Goal: Obtain resource: Download file/media

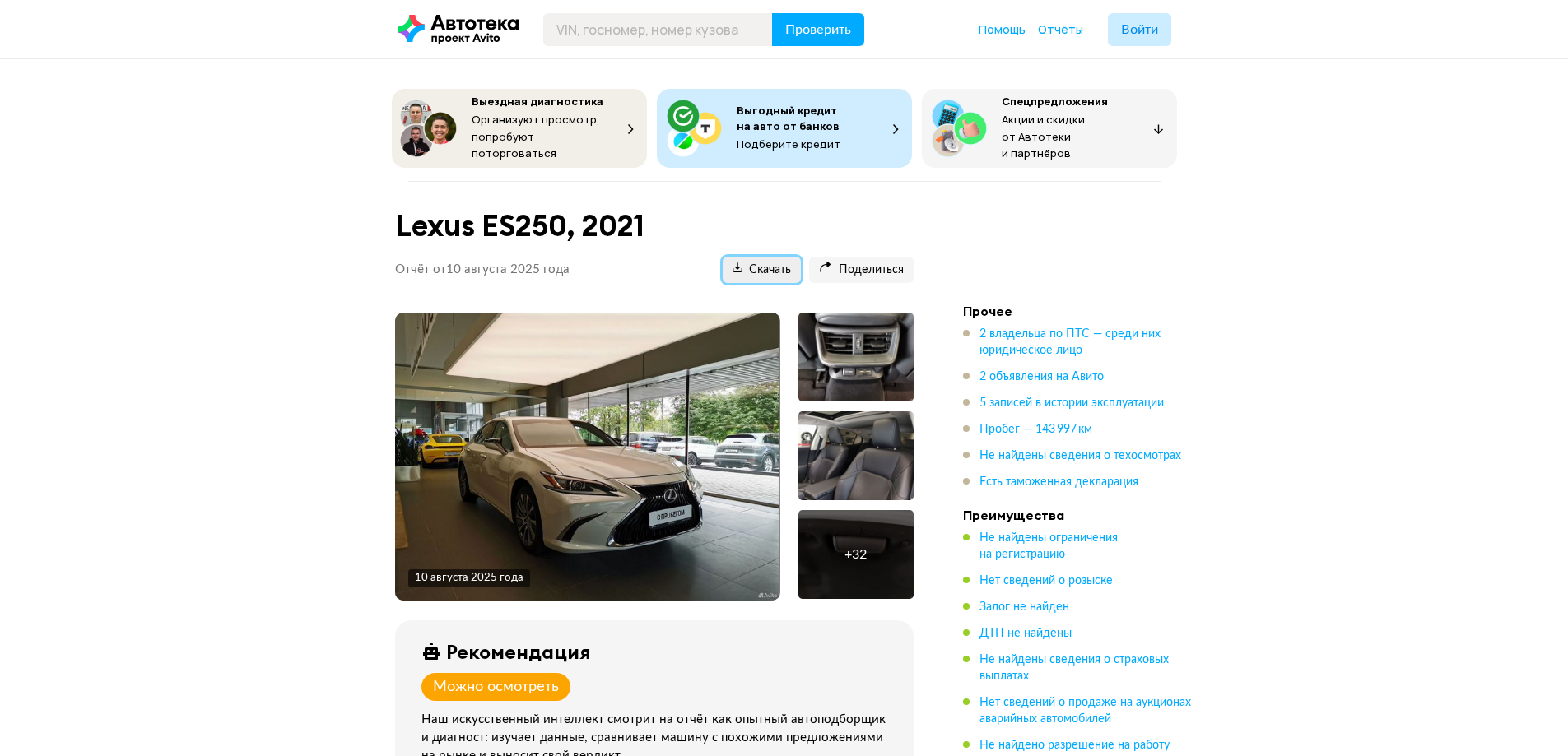
click at [756, 266] on span "Скачать" at bounding box center [762, 270] width 59 height 16
click at [753, 278] on div "Lexus ES250, 2021 Отчёт от [DATE] Ccылка на отчёт скопирована Скачать Поделитьс…" at bounding box center [654, 252] width 558 height 101
click at [753, 267] on span "Скачать" at bounding box center [762, 270] width 59 height 16
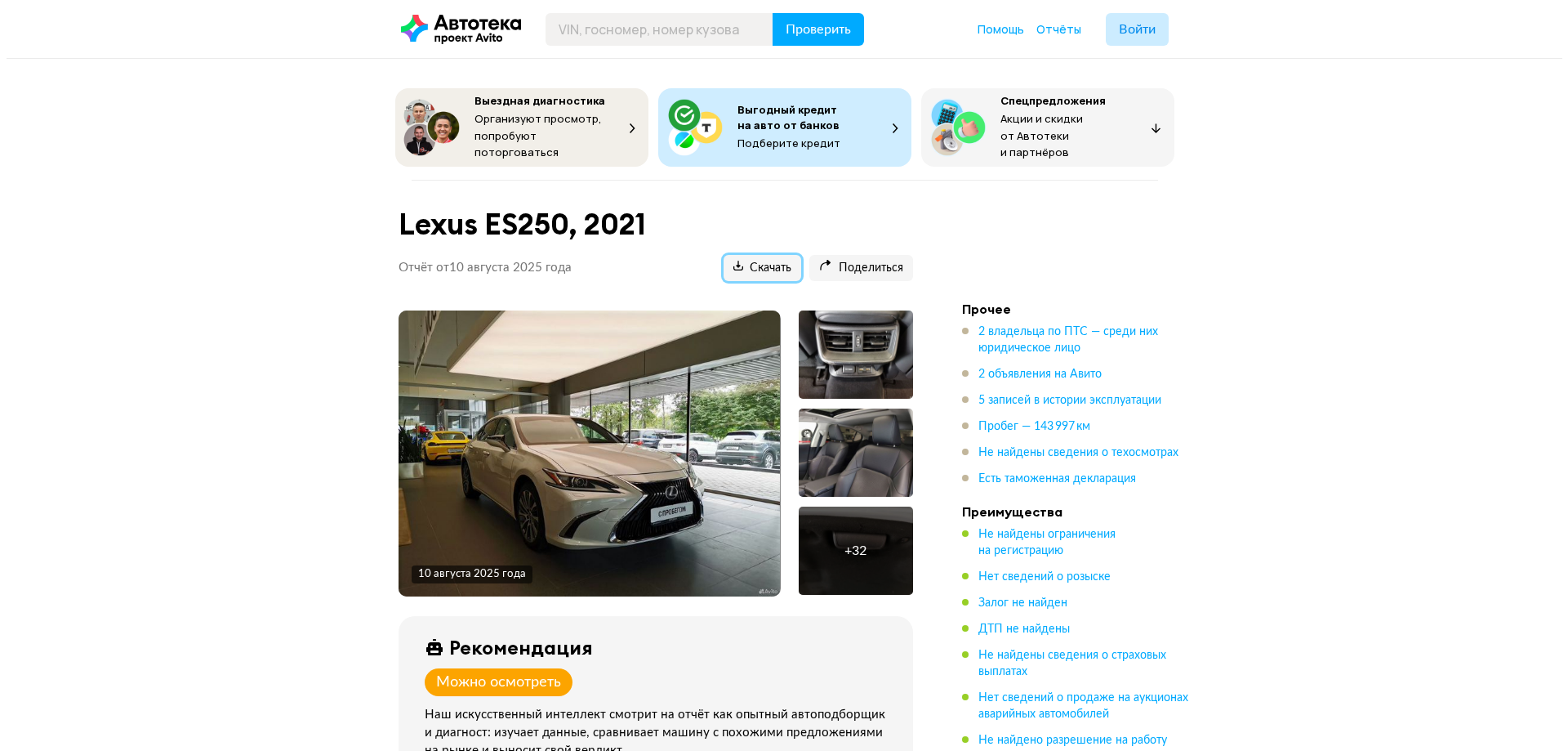
scroll to position [284, 0]
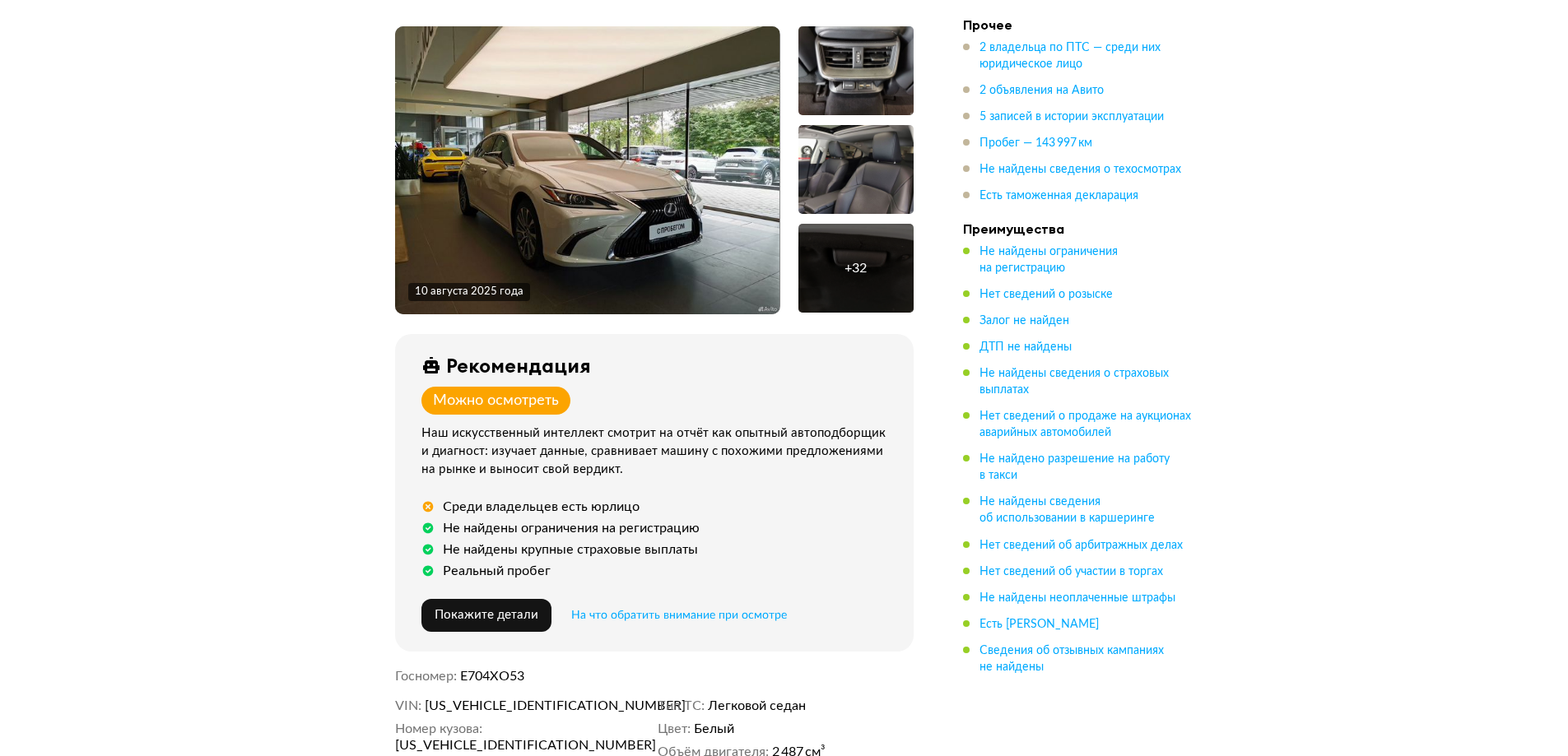
click at [699, 131] on img at bounding box center [587, 171] width 385 height 288
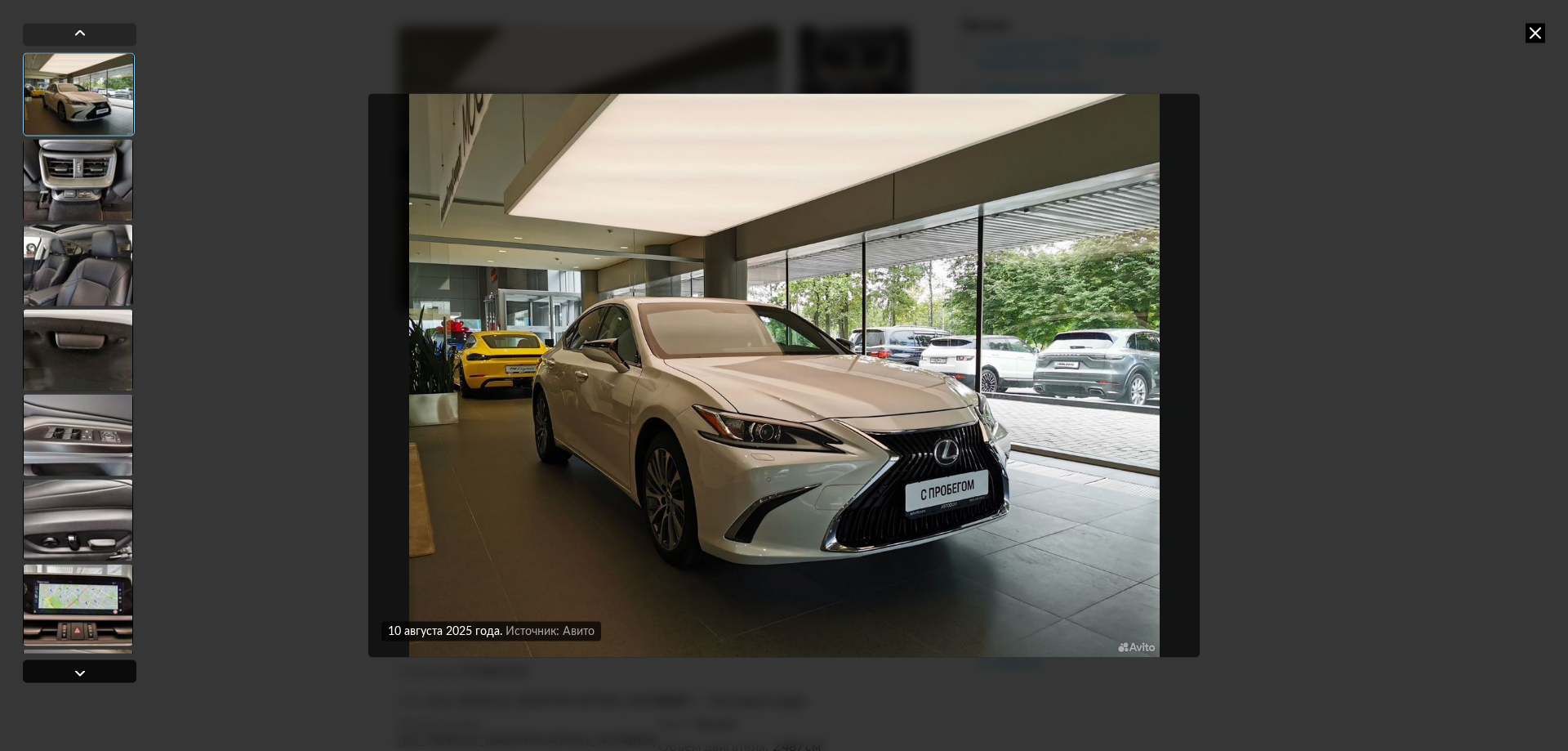
click at [82, 671] on div at bounding box center [80, 672] width 20 height 20
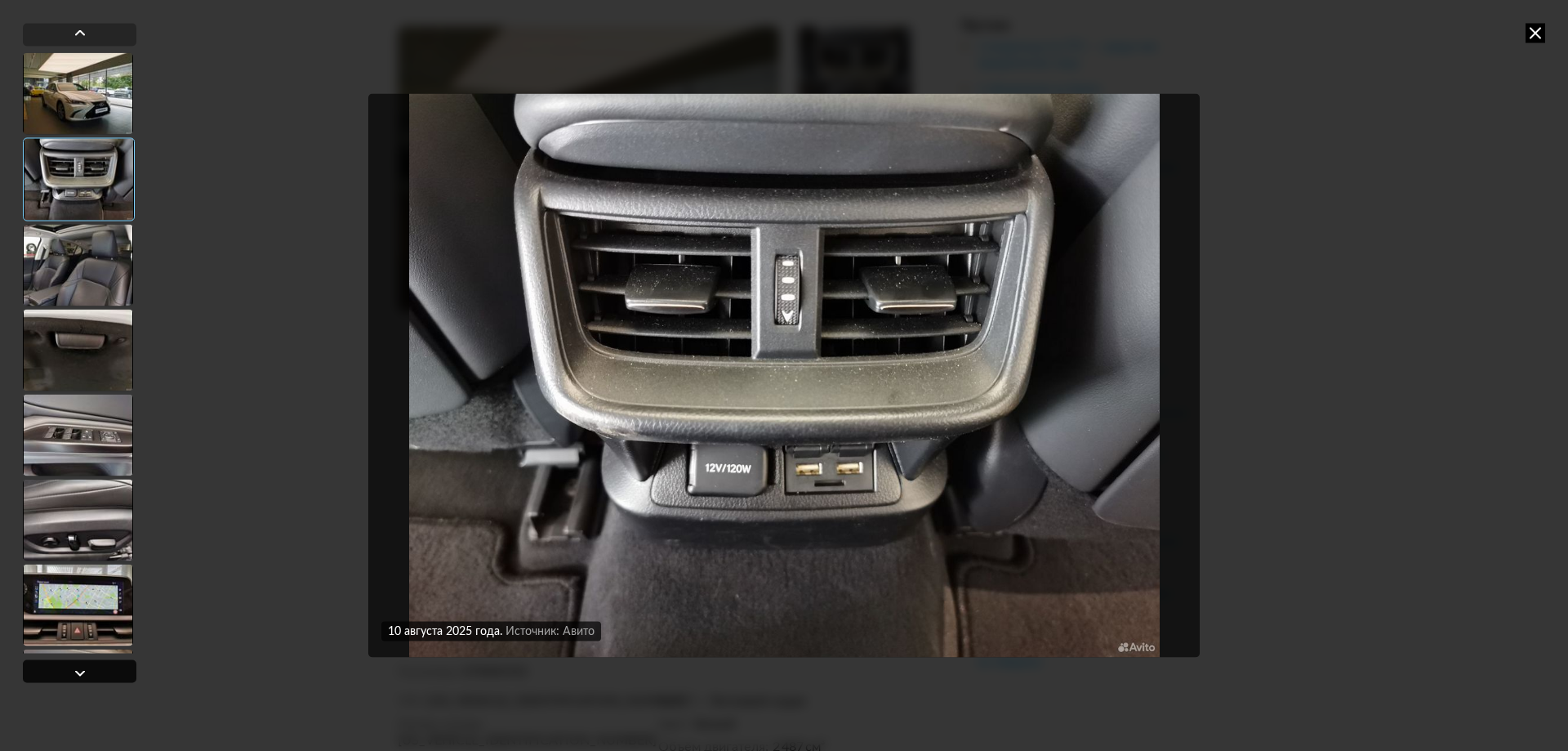
click at [82, 671] on div at bounding box center [80, 672] width 20 height 20
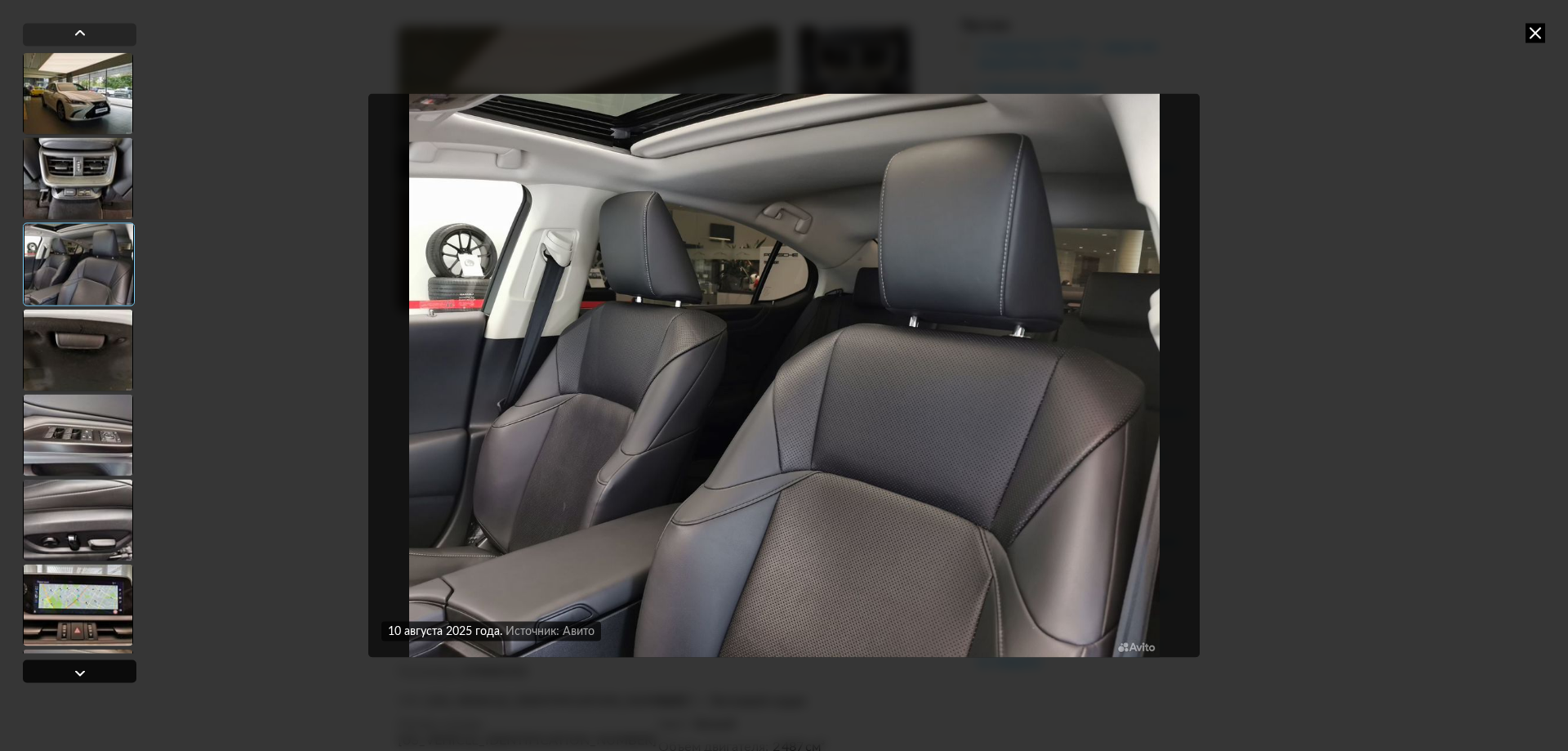
click at [82, 671] on div at bounding box center [80, 672] width 20 height 20
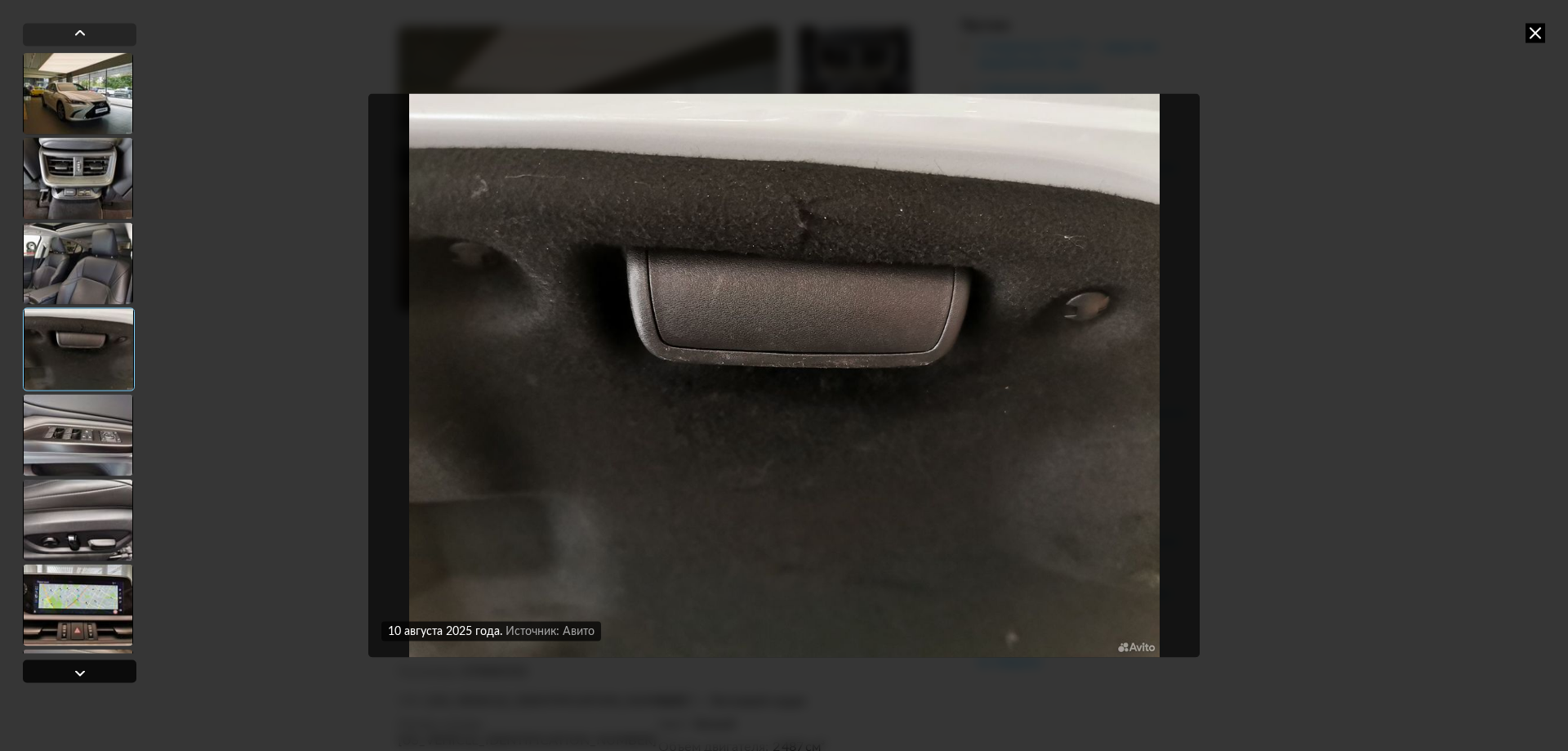
click at [82, 671] on div at bounding box center [80, 672] width 20 height 20
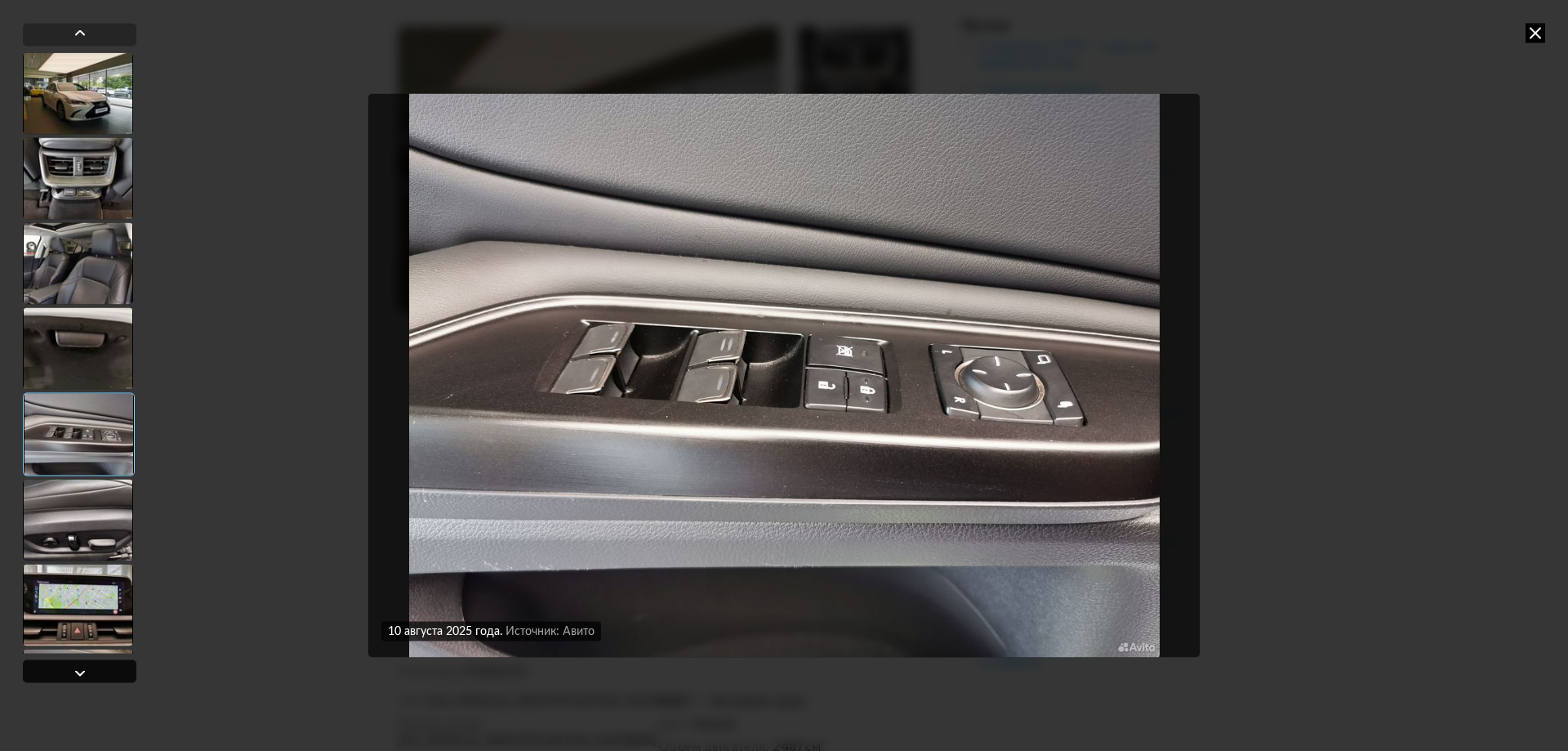
click at [82, 671] on div at bounding box center [80, 672] width 20 height 20
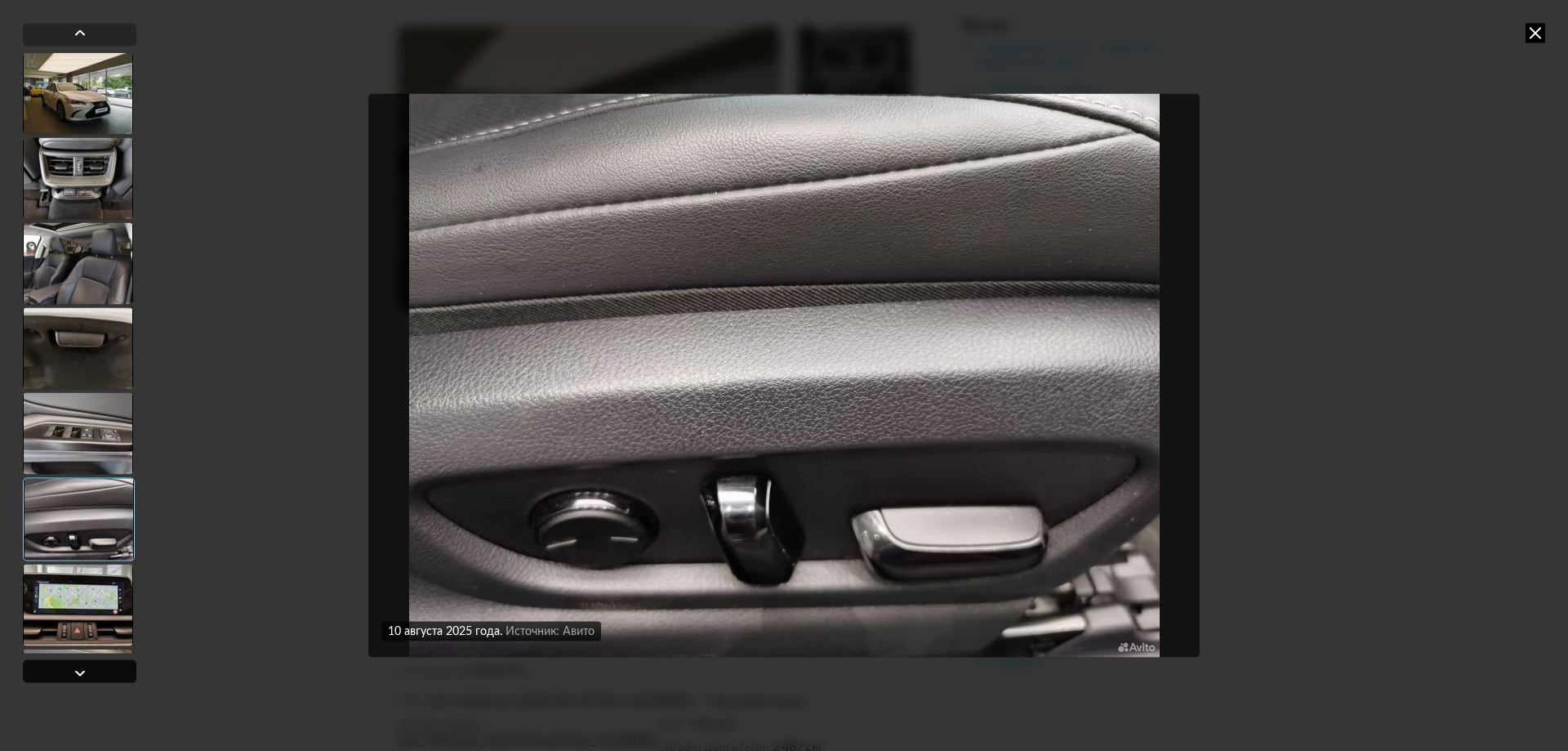
click at [82, 671] on div at bounding box center [80, 672] width 20 height 20
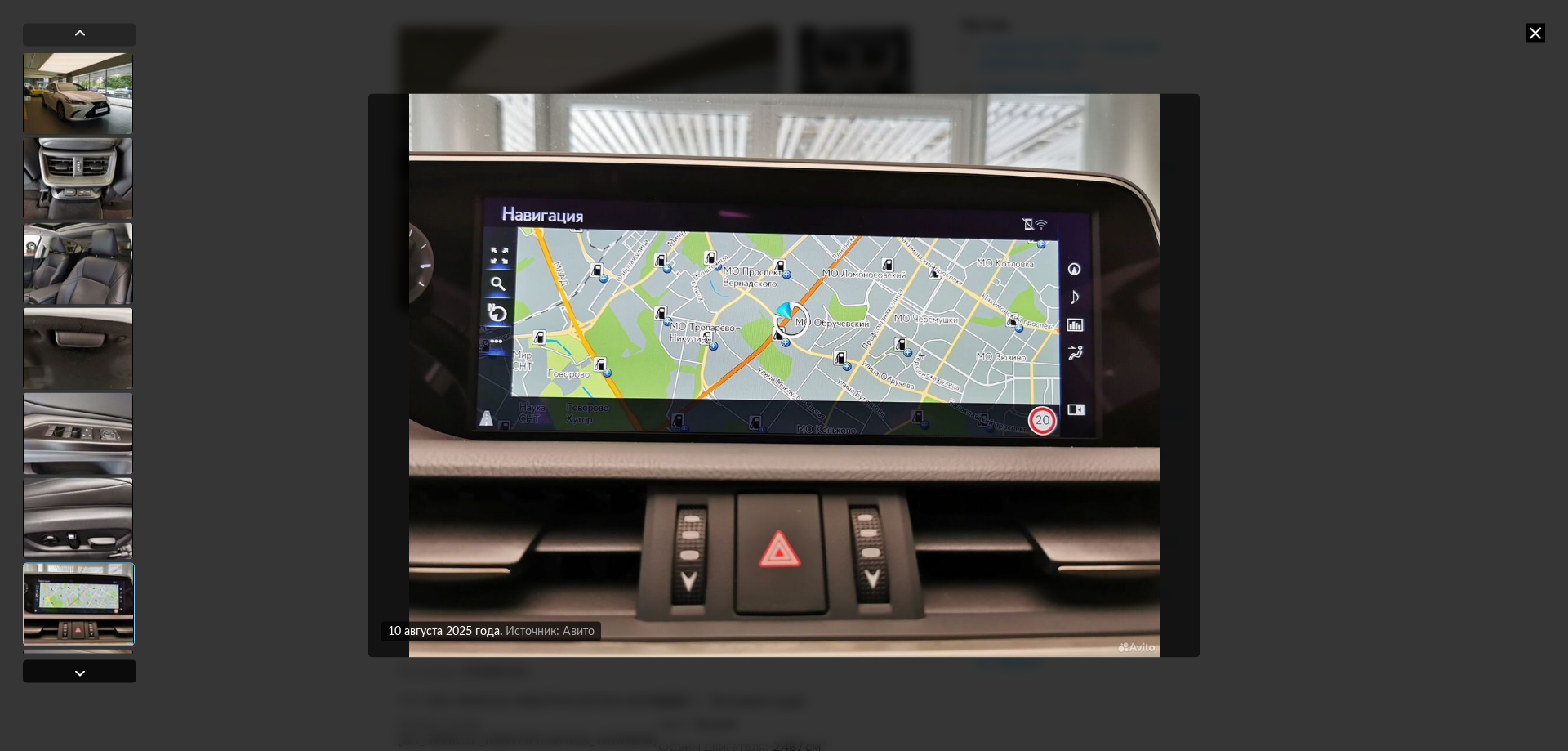
click at [82, 671] on div at bounding box center [80, 672] width 20 height 20
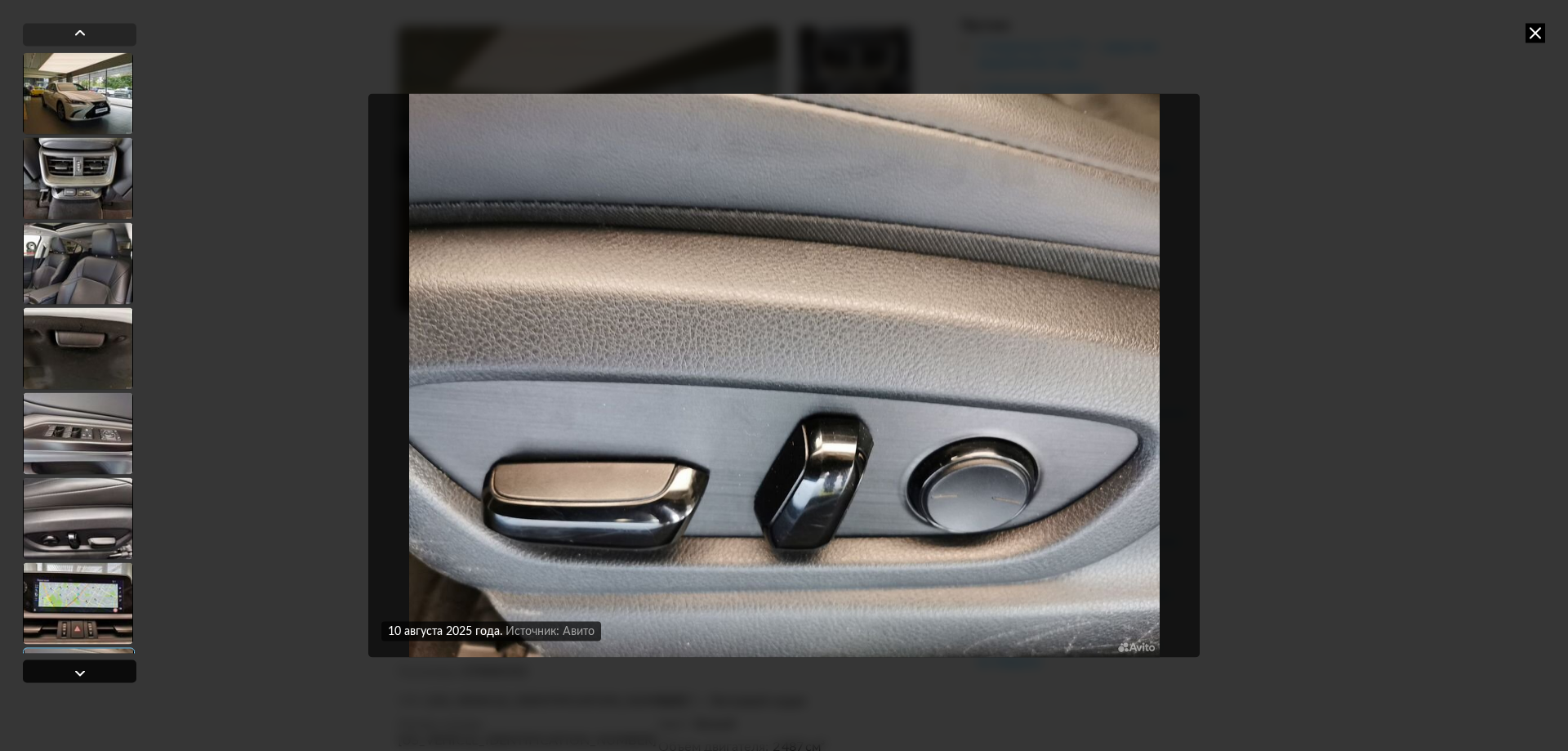
click at [82, 671] on div at bounding box center [80, 672] width 20 height 20
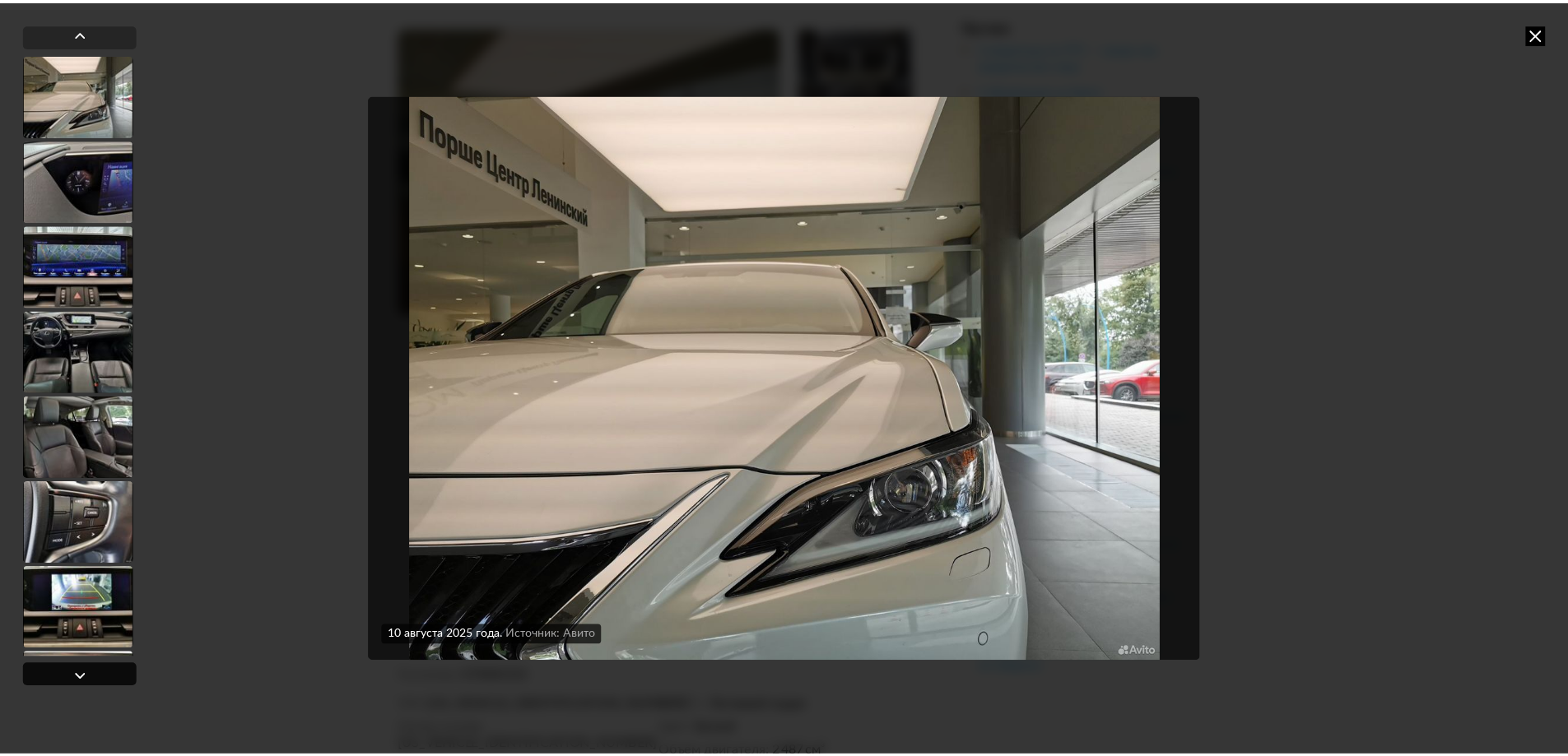
scroll to position [684, 0]
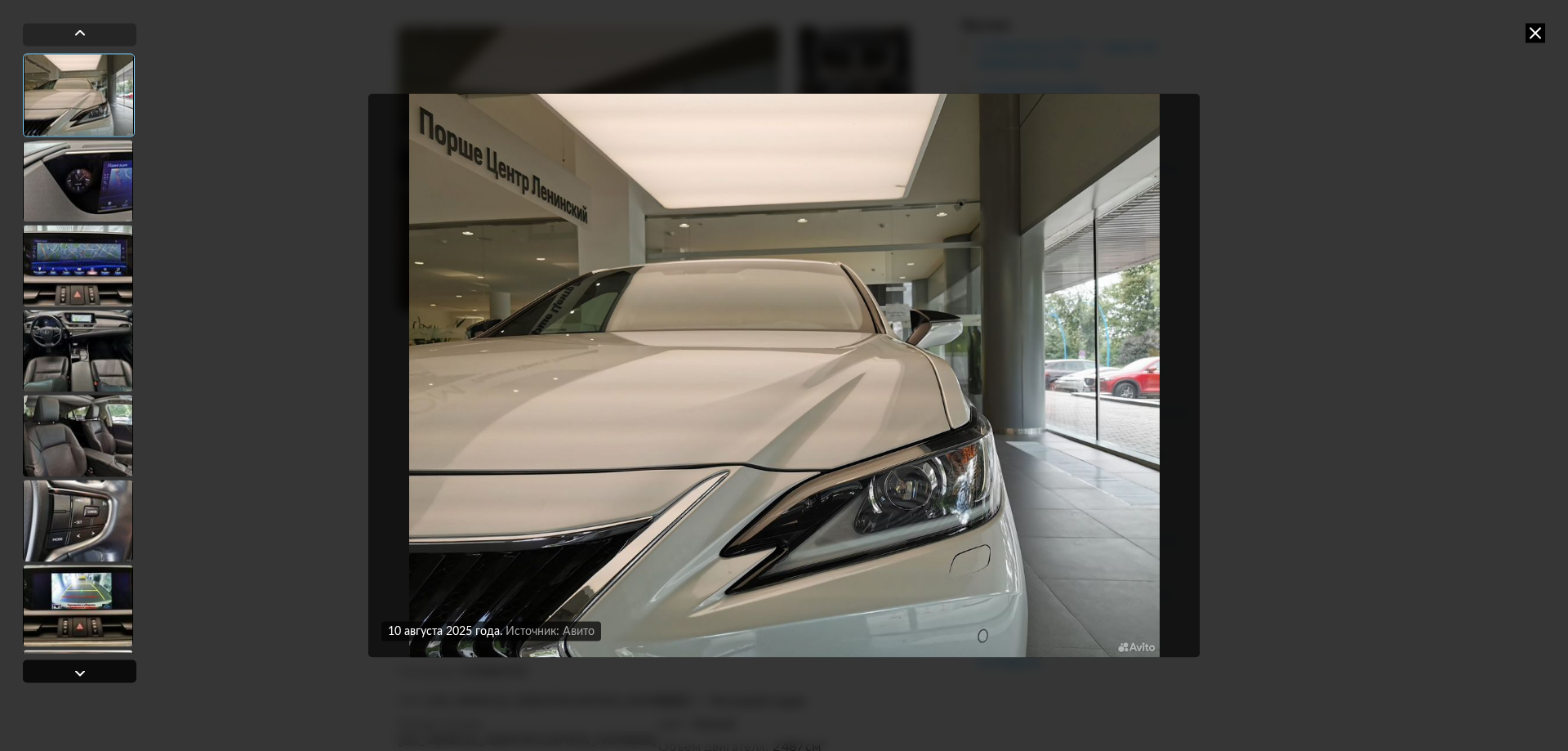
click at [82, 671] on div at bounding box center [80, 672] width 20 height 20
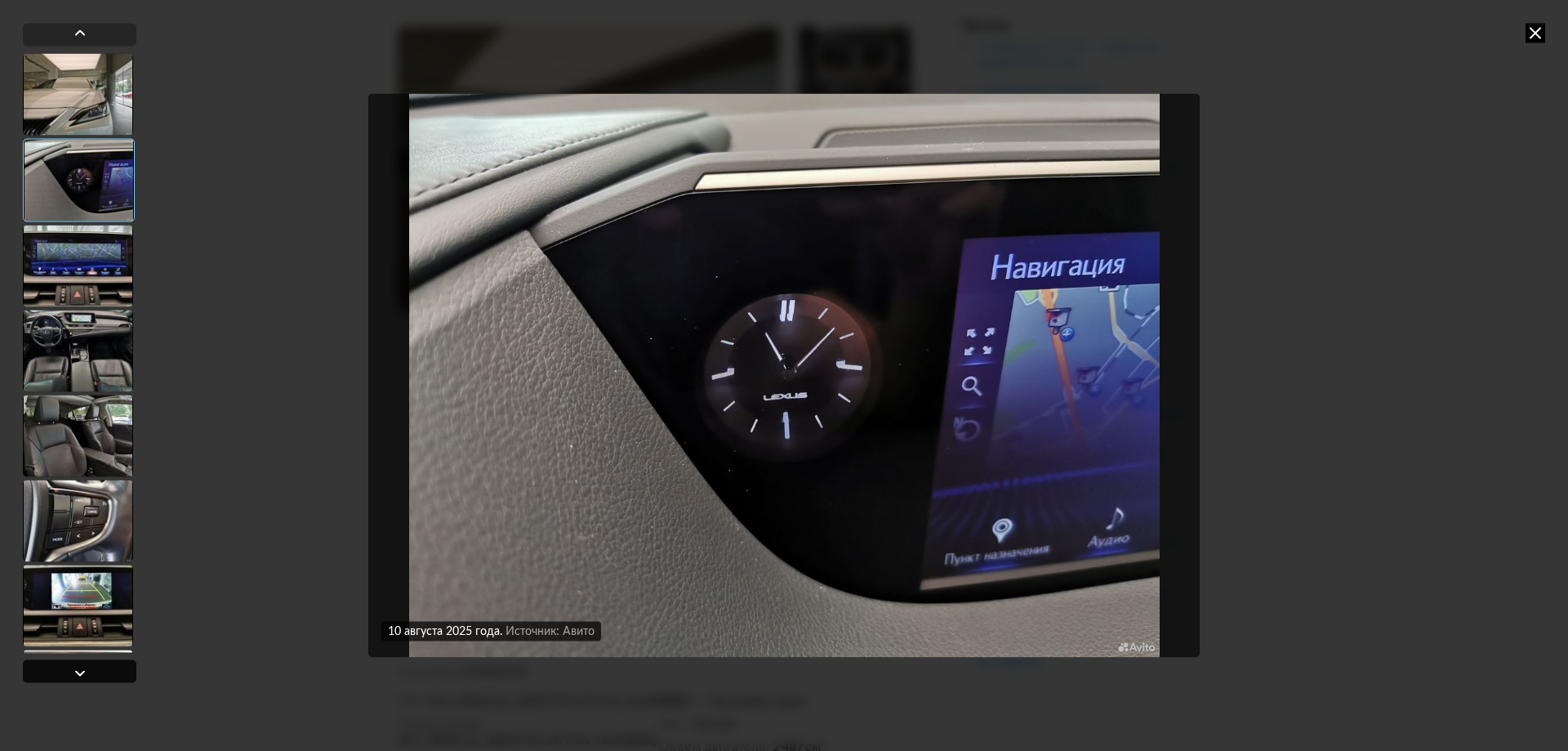
click at [82, 671] on div at bounding box center [80, 672] width 20 height 20
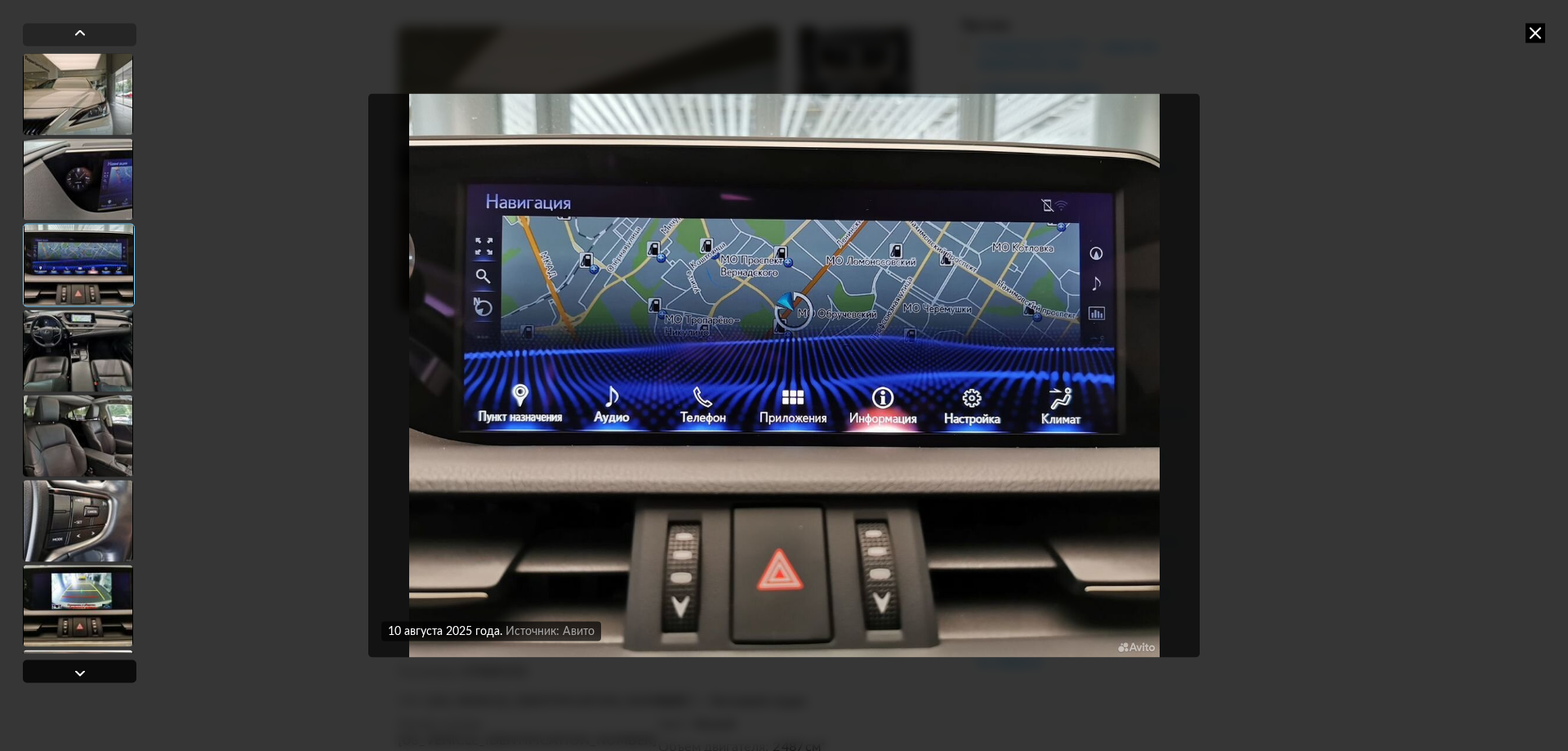
click at [82, 671] on div at bounding box center [80, 672] width 20 height 20
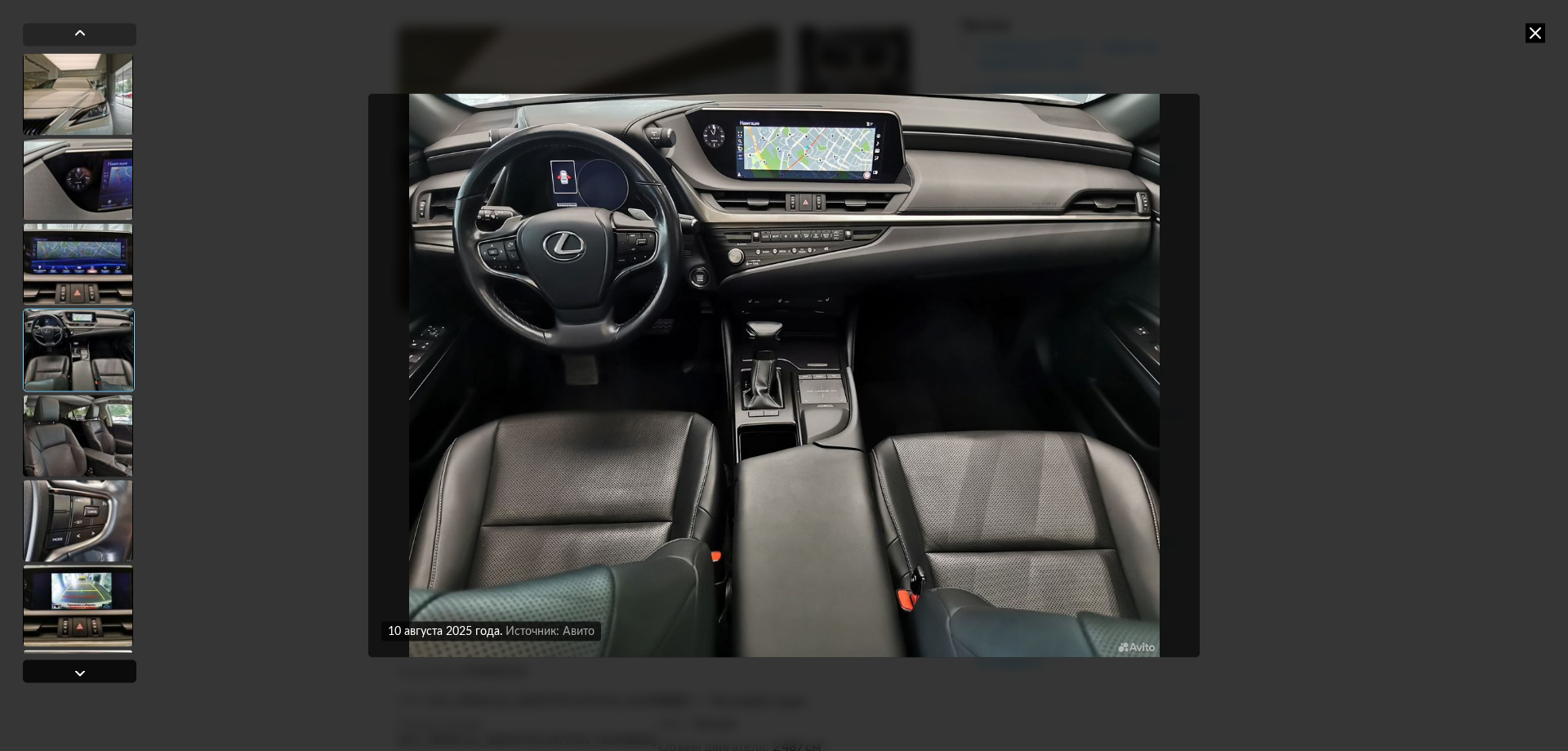
click at [82, 671] on div at bounding box center [80, 672] width 20 height 20
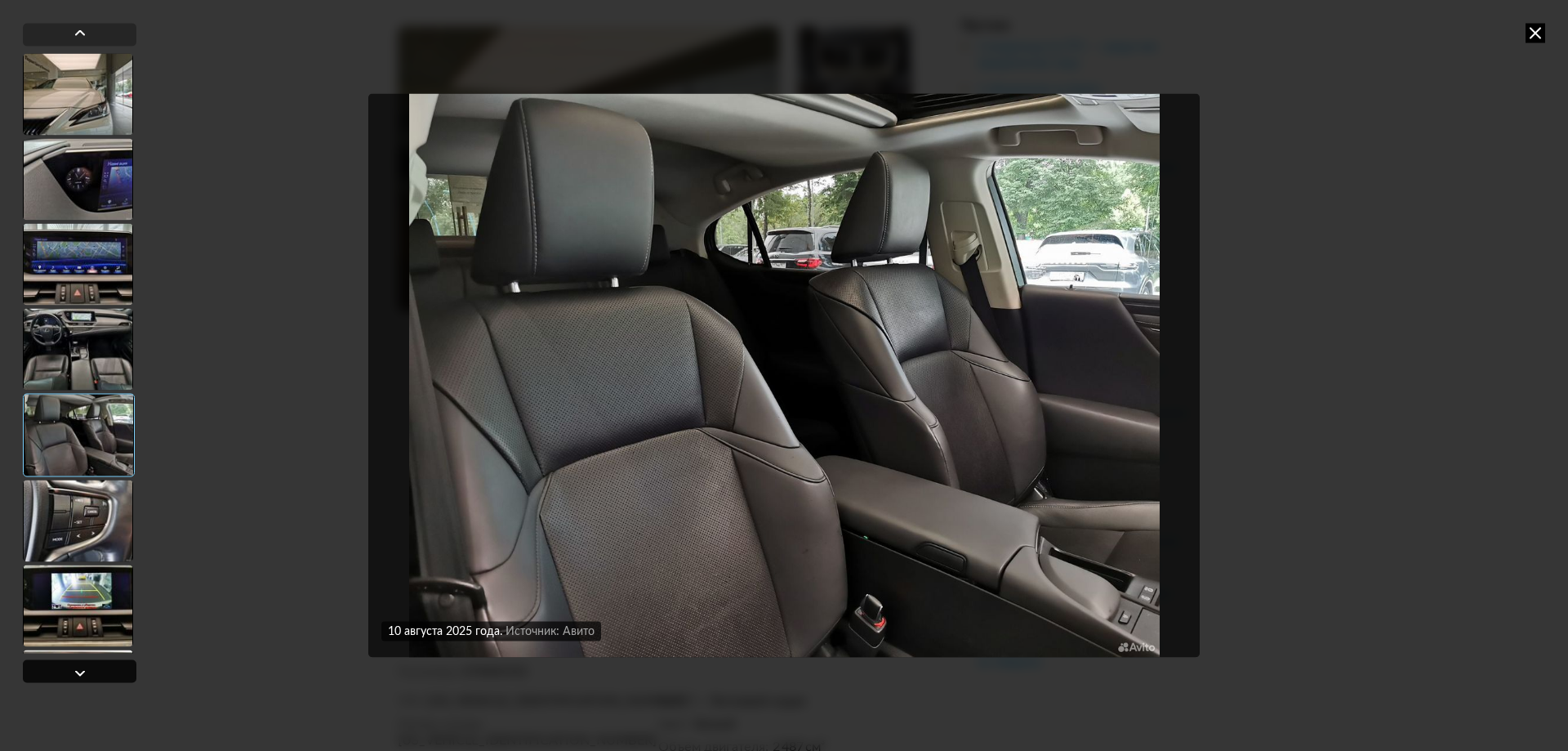
click at [82, 671] on div at bounding box center [80, 672] width 20 height 20
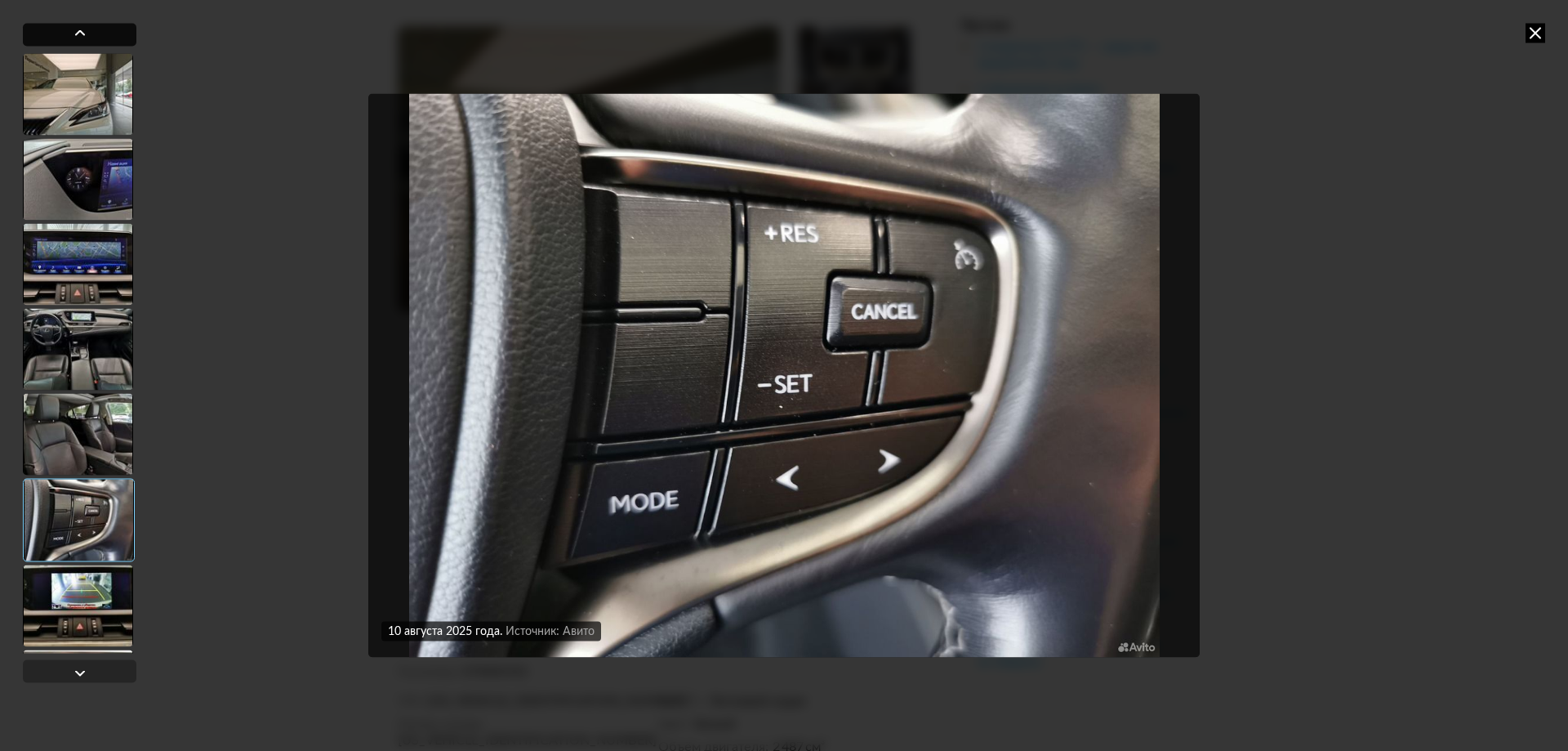
click at [74, 27] on div at bounding box center [80, 33] width 20 height 20
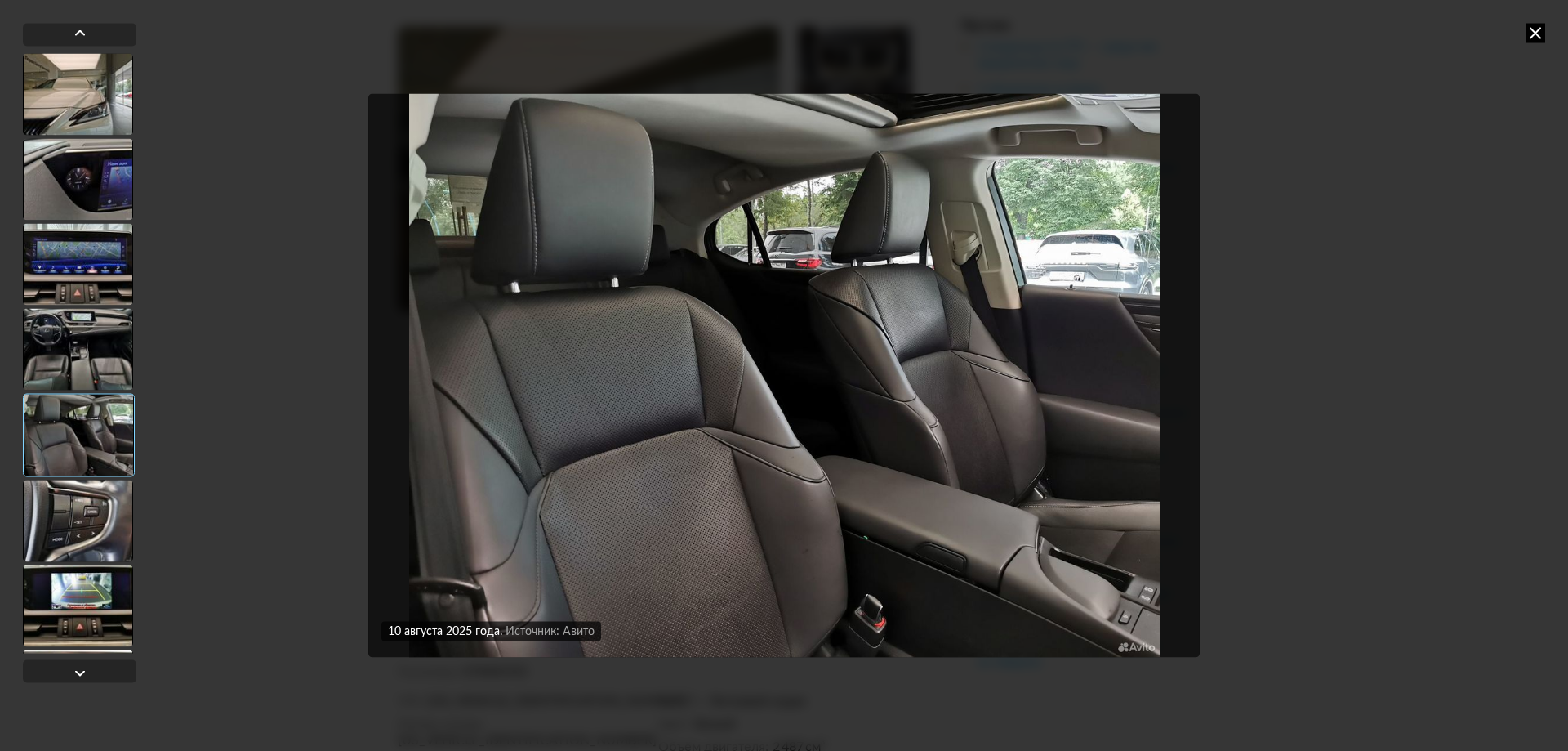
click at [1540, 39] on icon at bounding box center [1535, 33] width 20 height 20
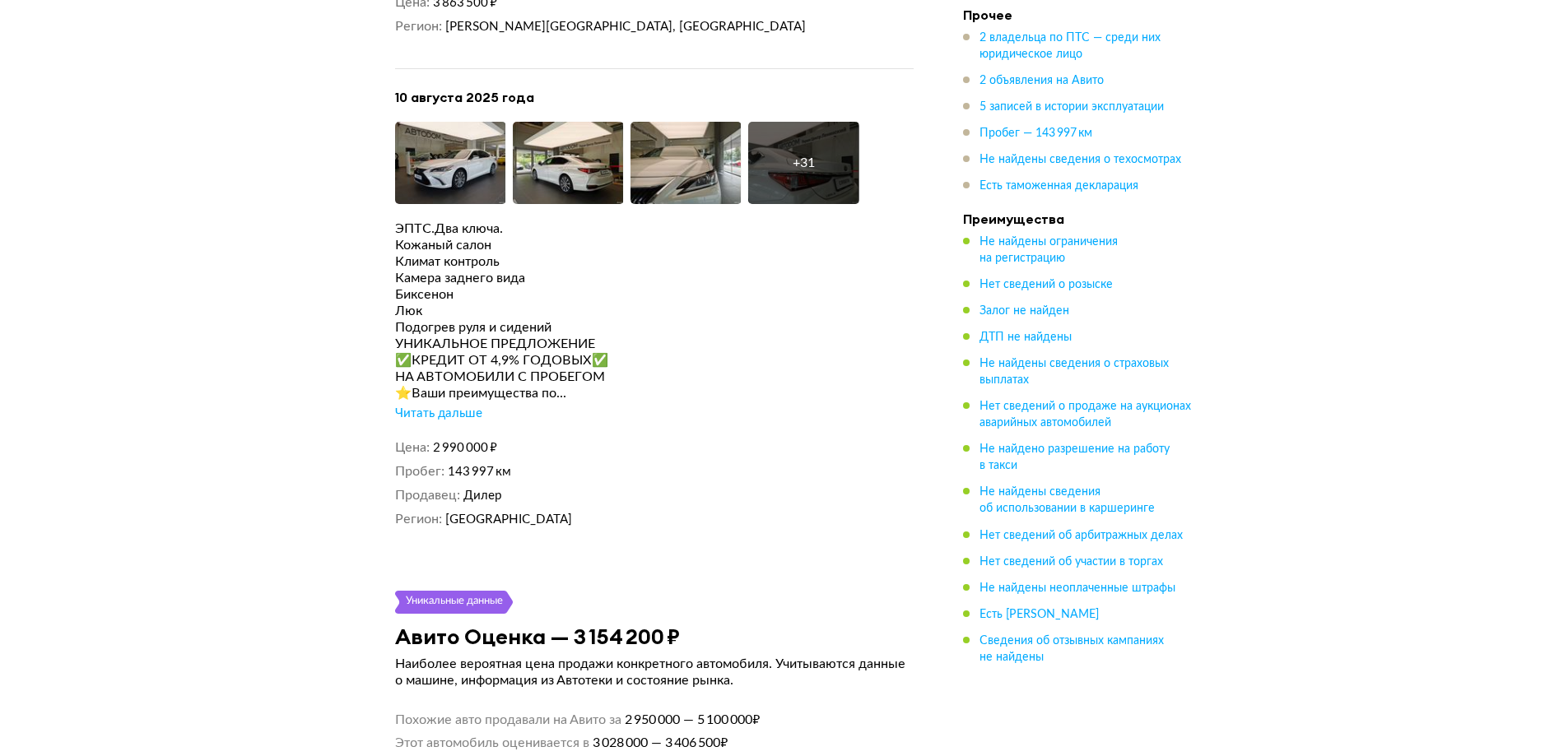
scroll to position [3291, 0]
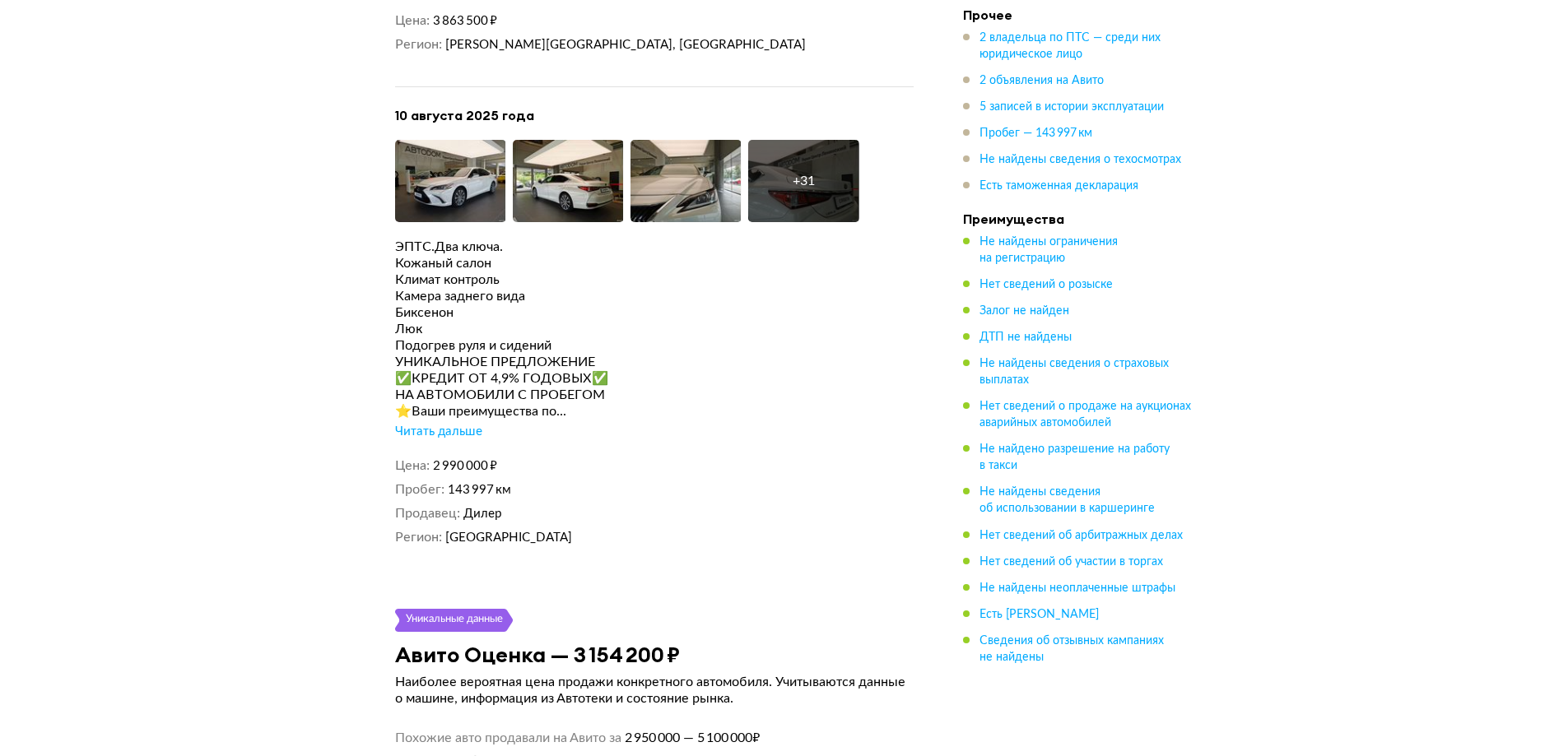
click at [446, 424] on div "Читать дальше" at bounding box center [438, 431] width 87 height 16
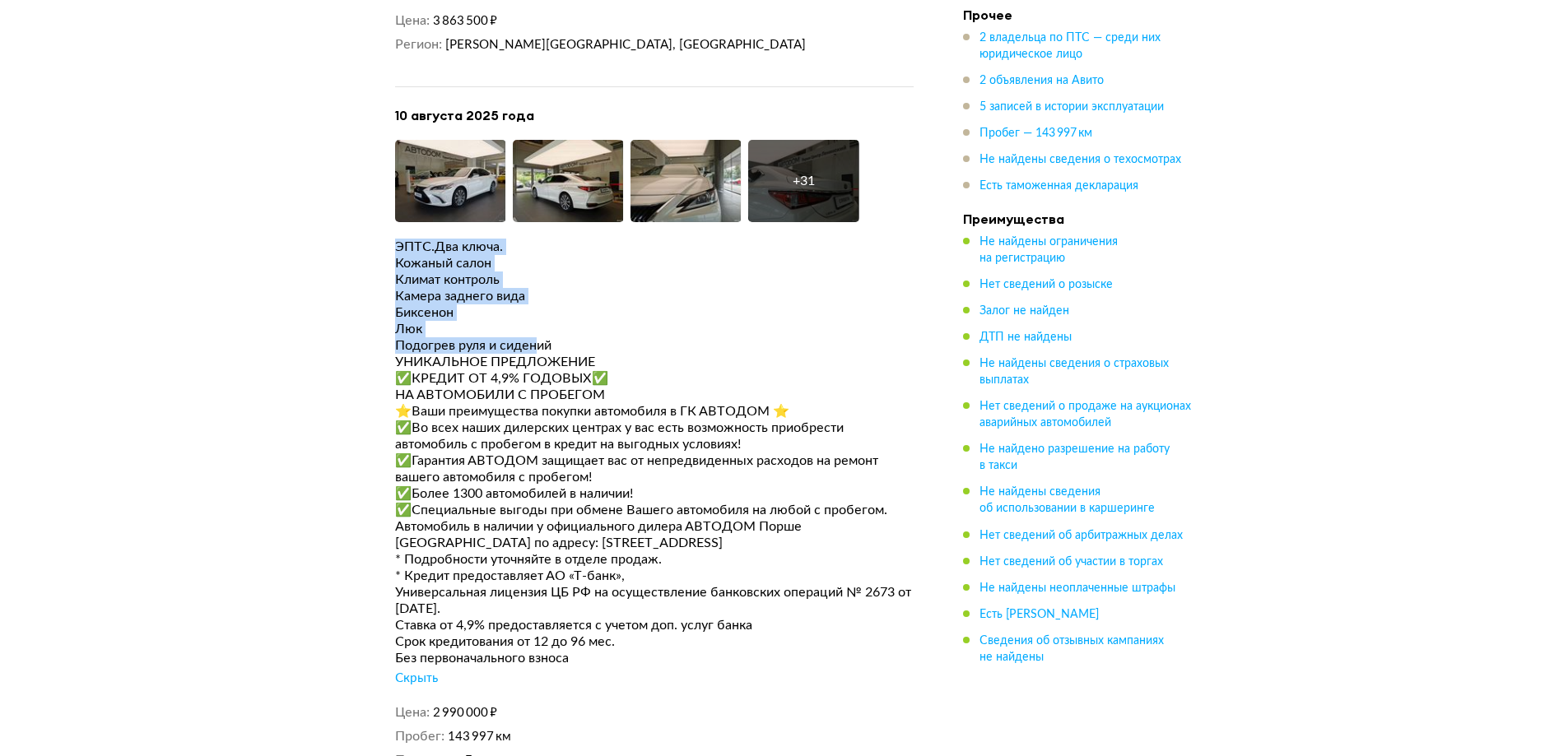
drag, startPoint x: 536, startPoint y: 332, endPoint x: 441, endPoint y: 291, distance: 103.5
click at [386, 223] on article "Уникальные данные 2 объявления на Авито Мы проверили, продаётся ли этот автомоб…" at bounding box center [654, 216] width 558 height 1179
click at [466, 321] on div "Люк" at bounding box center [654, 328] width 518 height 16
